Goal: Task Accomplishment & Management: Manage account settings

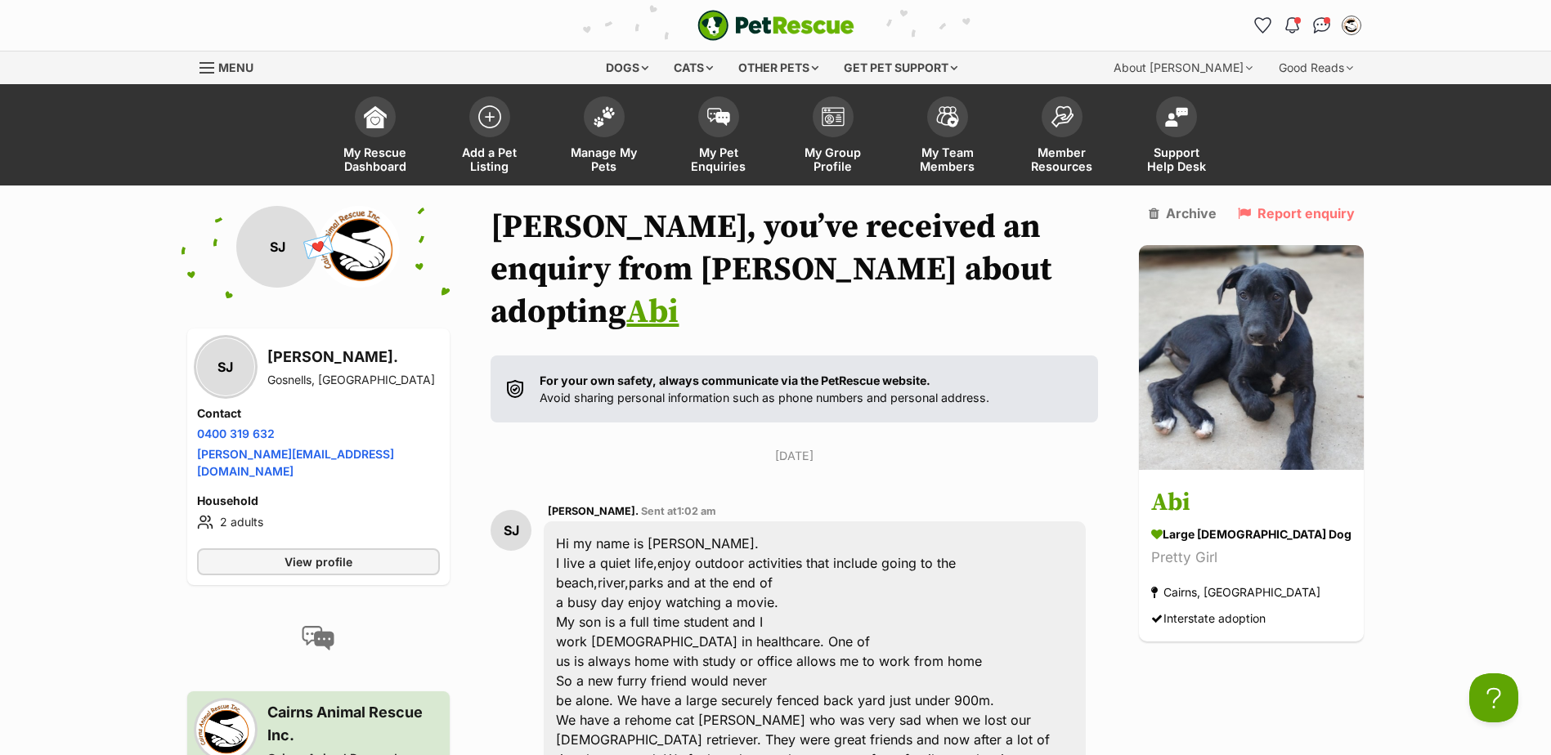
click at [679, 292] on link "Abi" at bounding box center [652, 312] width 52 height 41
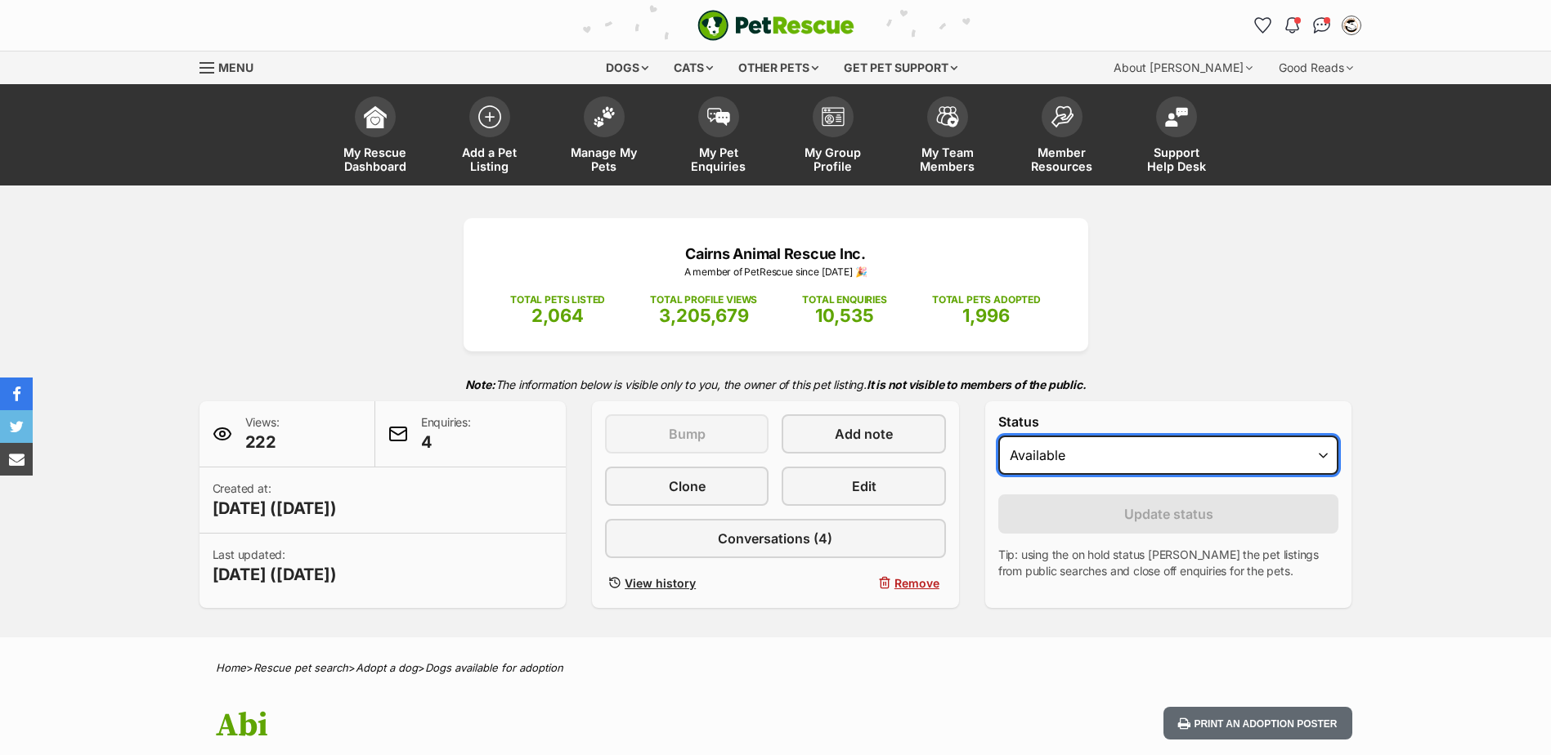
click at [1103, 455] on select "Draft - not available as listing has enquires Available On hold Adopted" at bounding box center [1168, 455] width 341 height 39
select select "rehomed"
click at [998, 436] on select "Draft - not available as listing has enquires Available On hold Adopted" at bounding box center [1168, 455] width 341 height 39
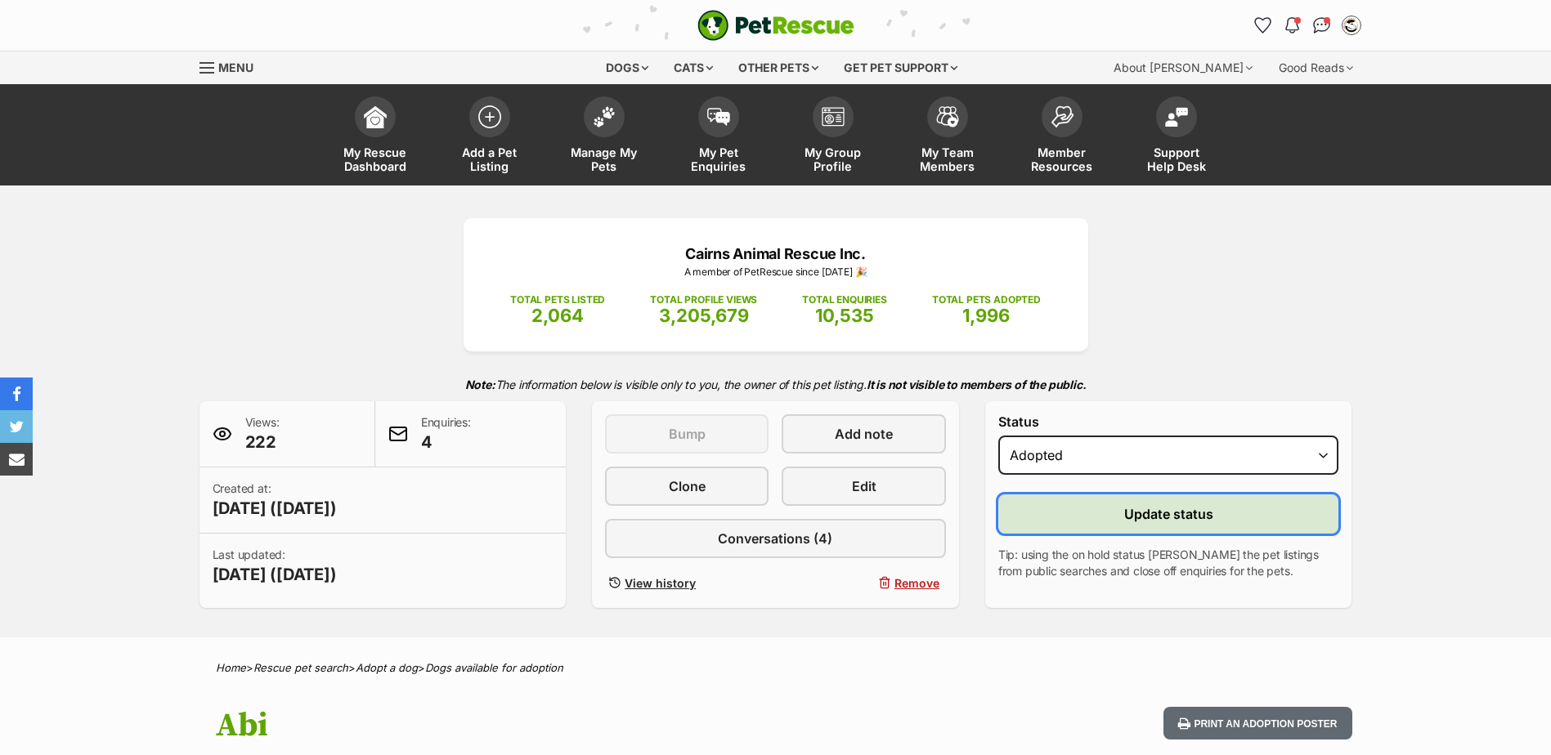
click at [1109, 504] on button "Update status" at bounding box center [1168, 514] width 341 height 39
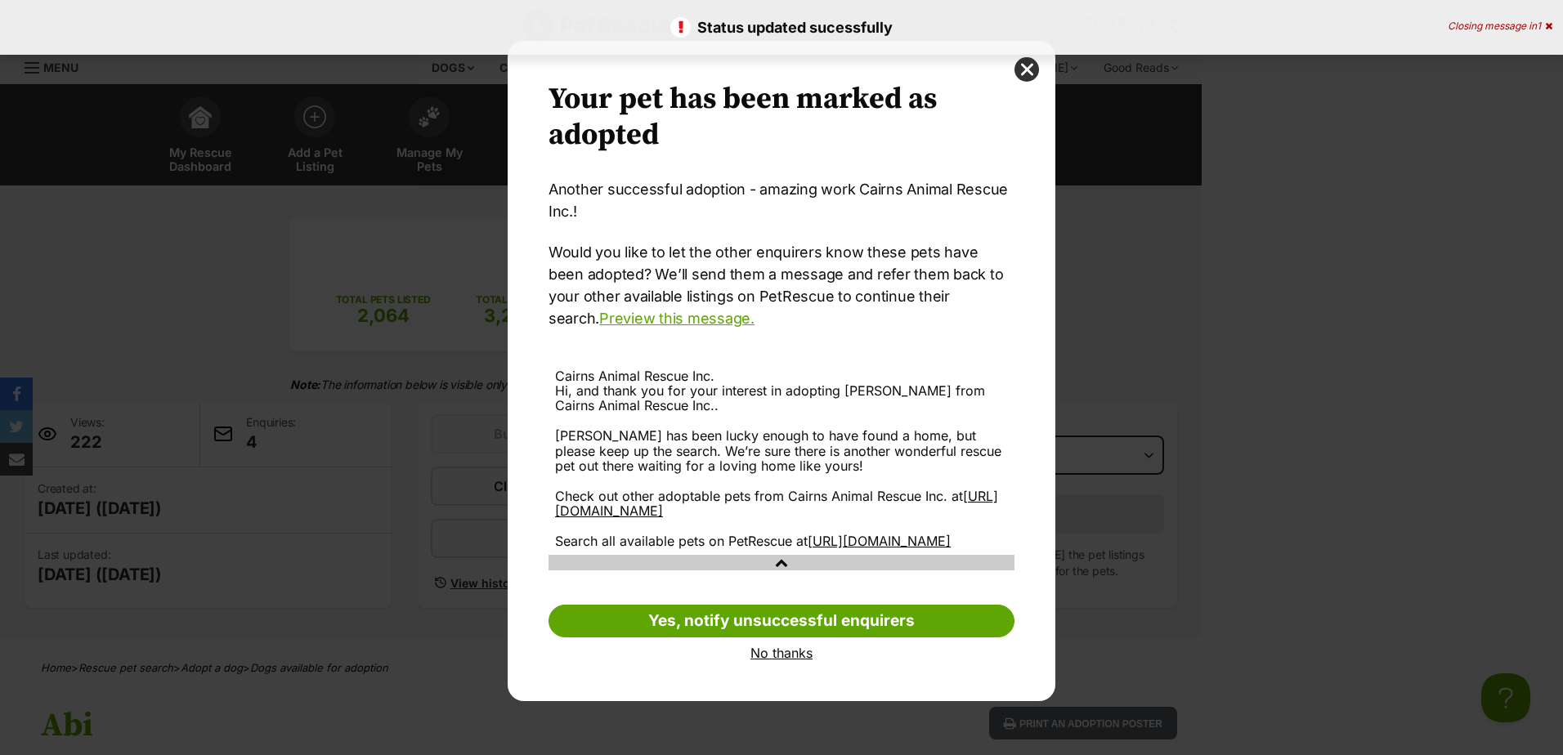
click at [775, 661] on link "No thanks" at bounding box center [782, 653] width 466 height 15
